Goal: Information Seeking & Learning: Learn about a topic

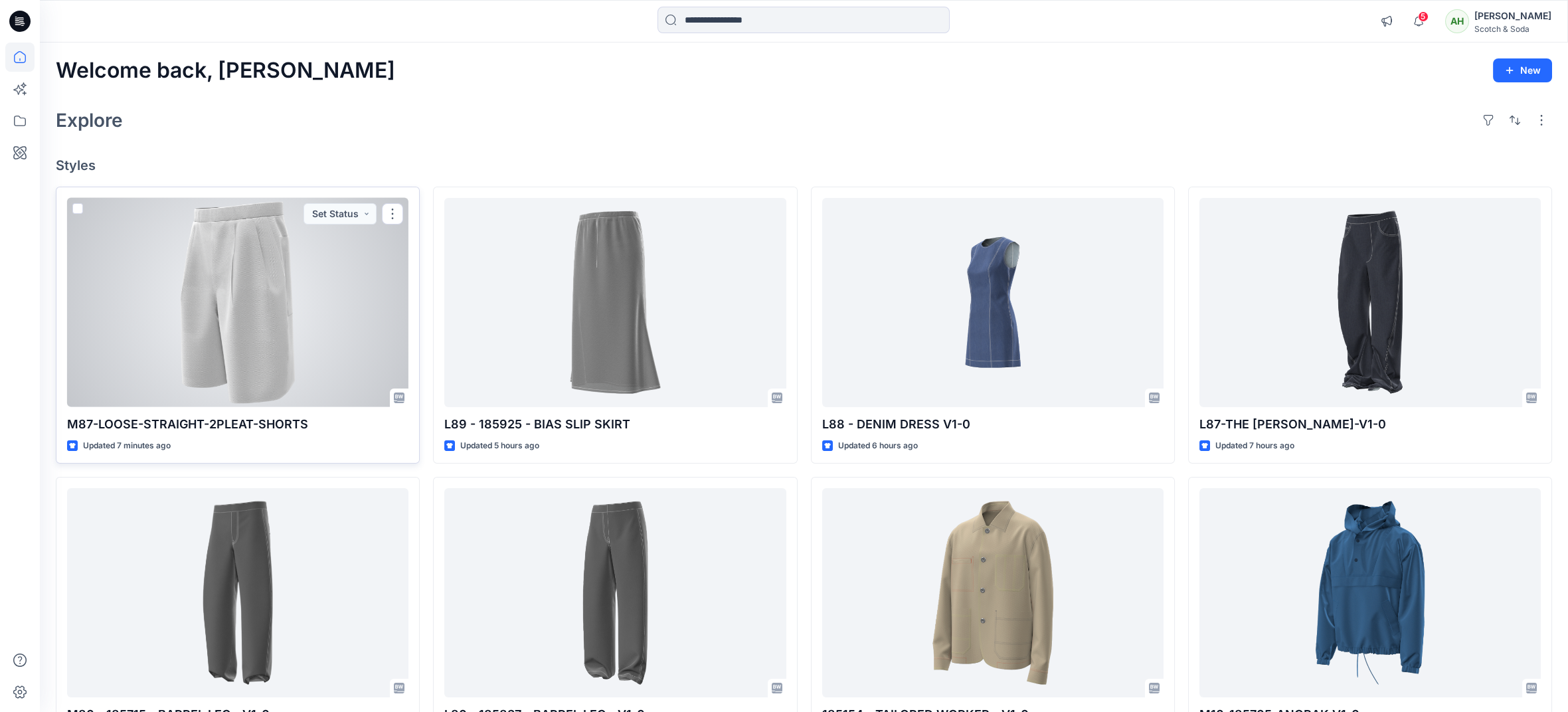
click at [367, 309] on div at bounding box center [238, 303] width 341 height 210
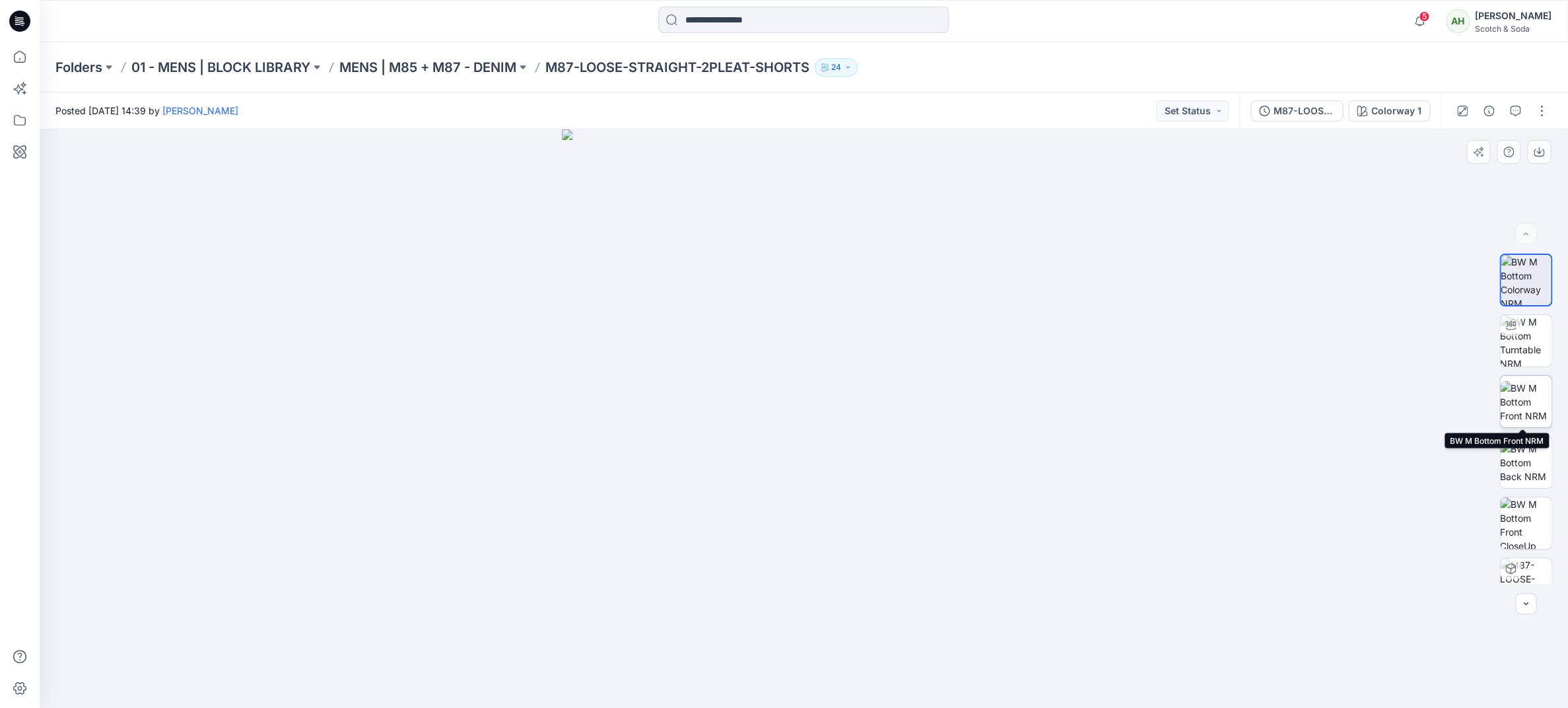
click at [1527, 394] on img at bounding box center [1525, 402] width 51 height 42
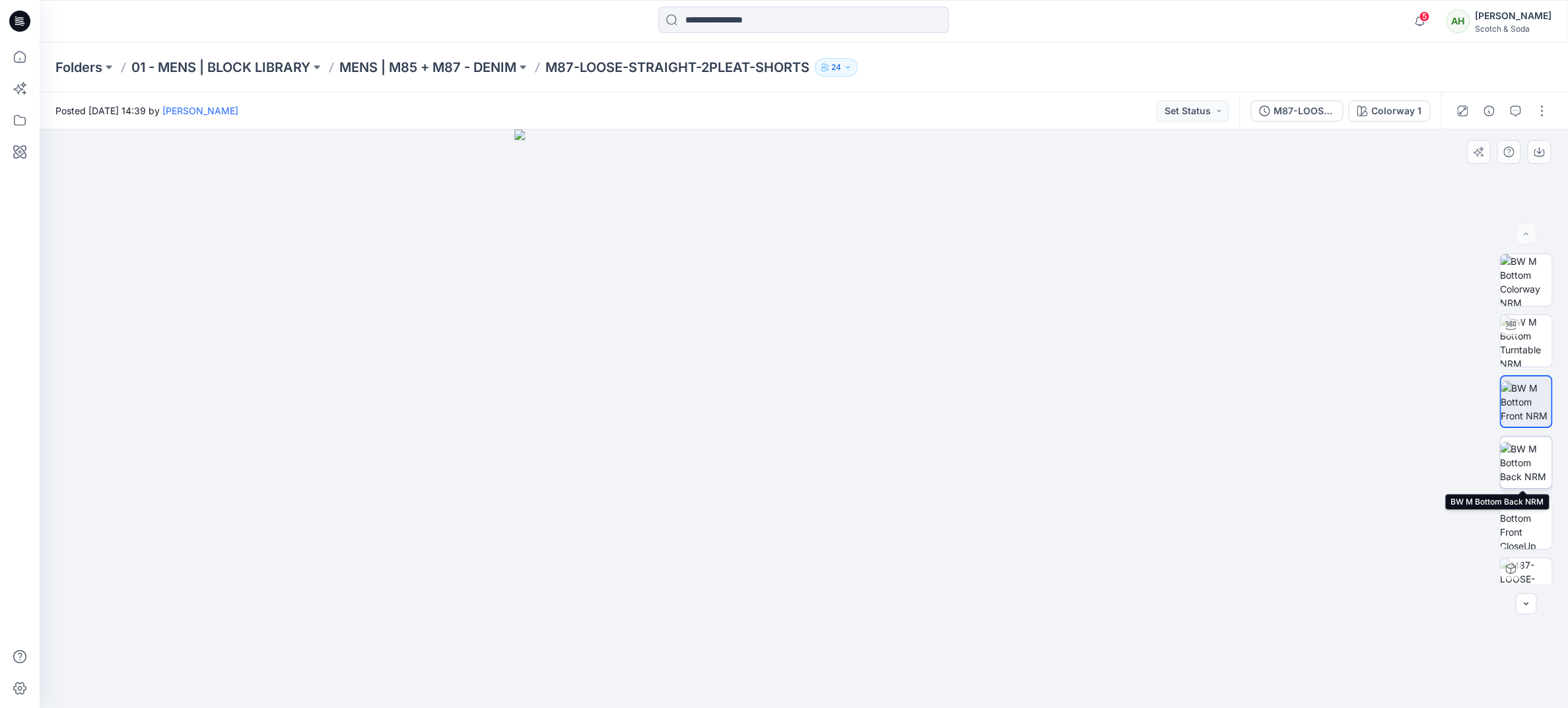
click at [1525, 464] on img at bounding box center [1525, 463] width 51 height 42
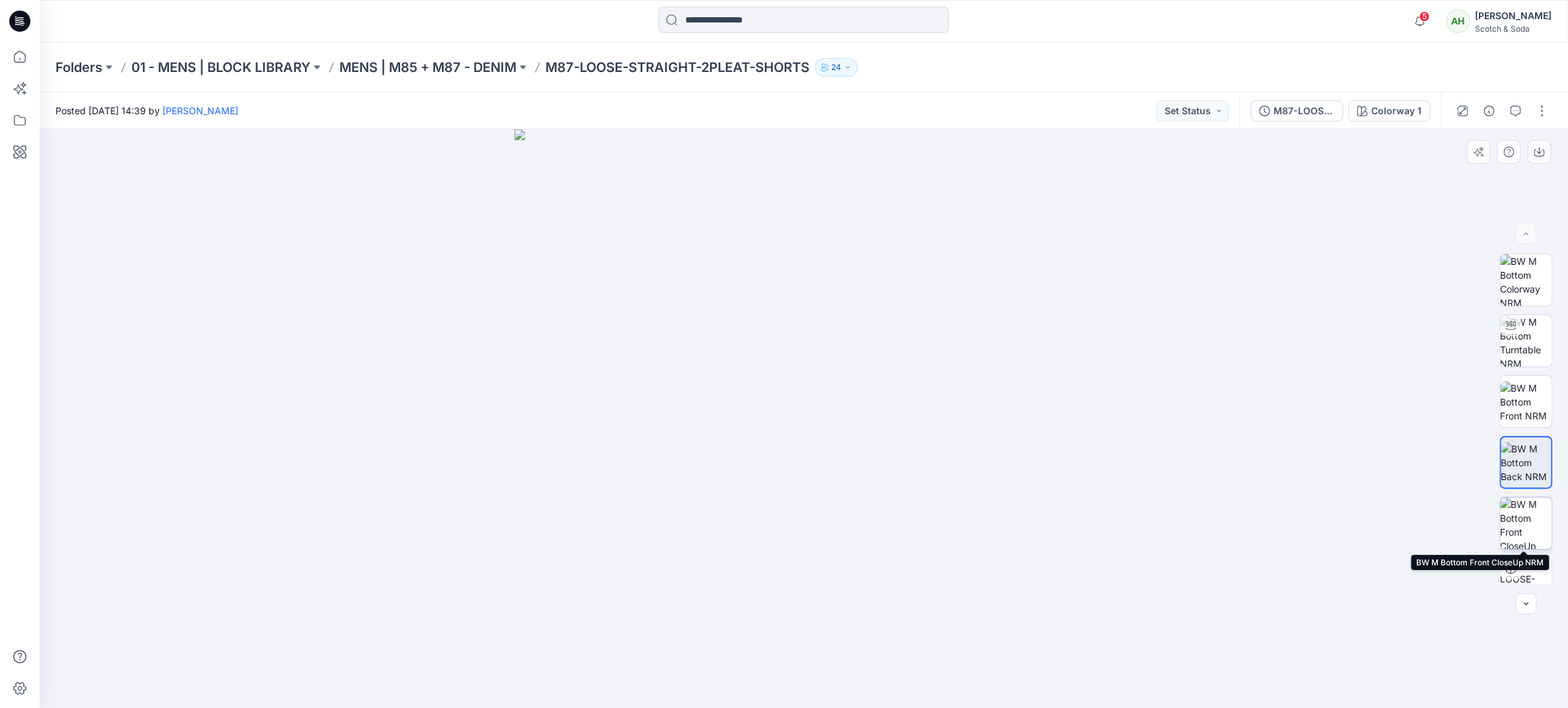
click at [1523, 521] on img at bounding box center [1525, 523] width 51 height 51
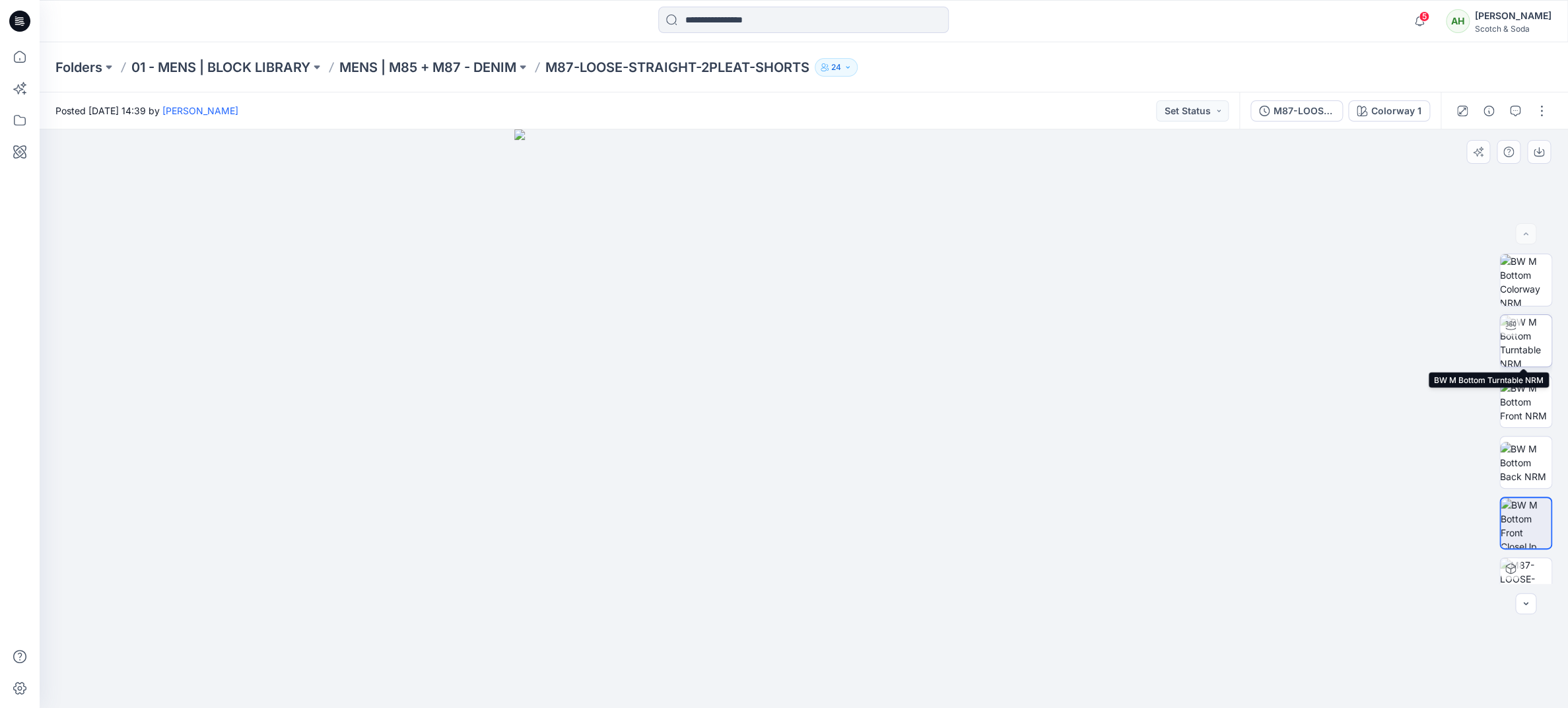
click at [1522, 329] on img at bounding box center [1525, 341] width 51 height 51
drag, startPoint x: 1204, startPoint y: 370, endPoint x: 844, endPoint y: 349, distance: 360.6
click at [844, 349] on div at bounding box center [803, 419] width 1529 height 579
click at [1429, 17] on span "5" at bounding box center [1424, 16] width 11 height 11
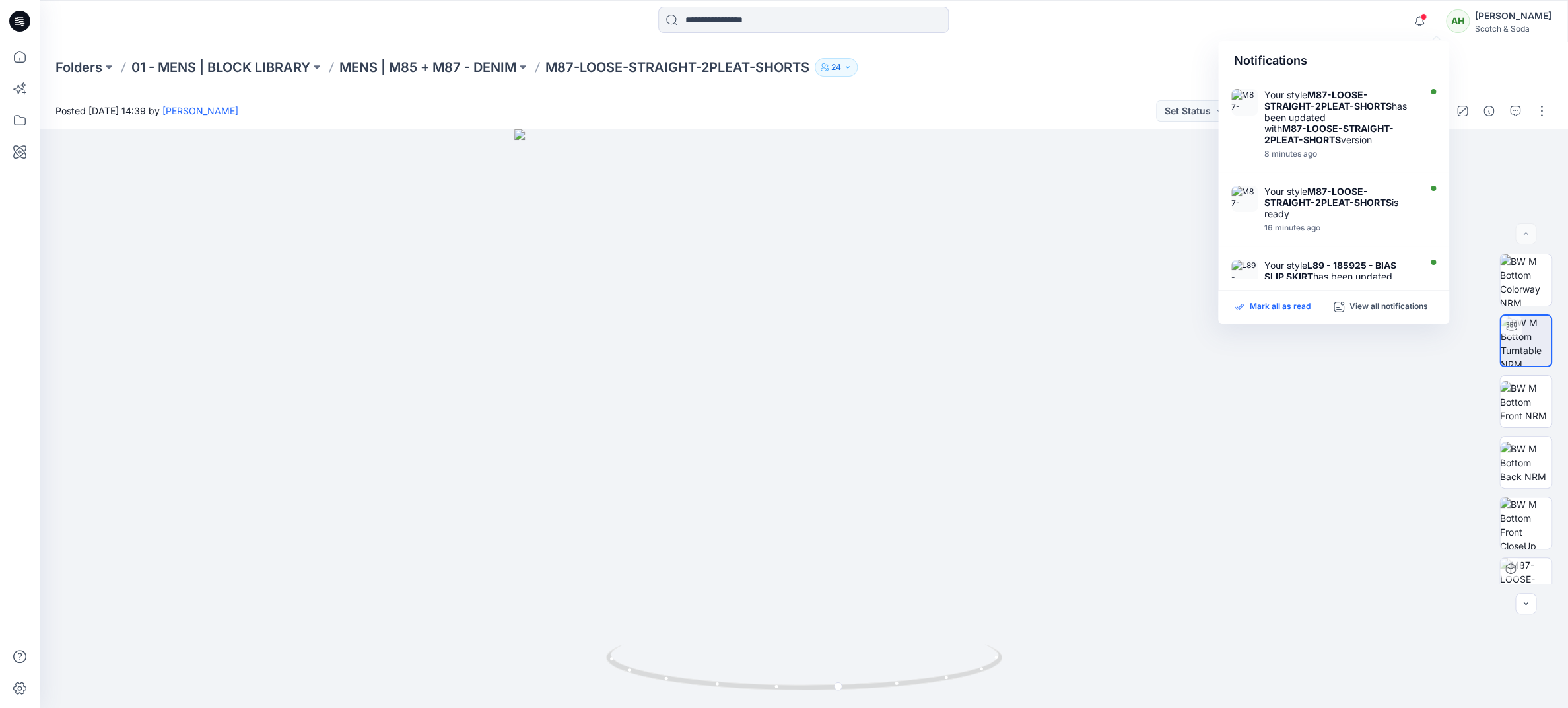
click at [1269, 305] on p "Mark all as read" at bounding box center [1281, 307] width 61 height 12
click at [1059, 89] on div "Folders 01 - MENS | BLOCK LIBRARY MENS | M85 + M87 - DENIM M87-LOOSE-STRAIGHT-2…" at bounding box center [803, 67] width 1529 height 50
